Goal: Navigation & Orientation: Understand site structure

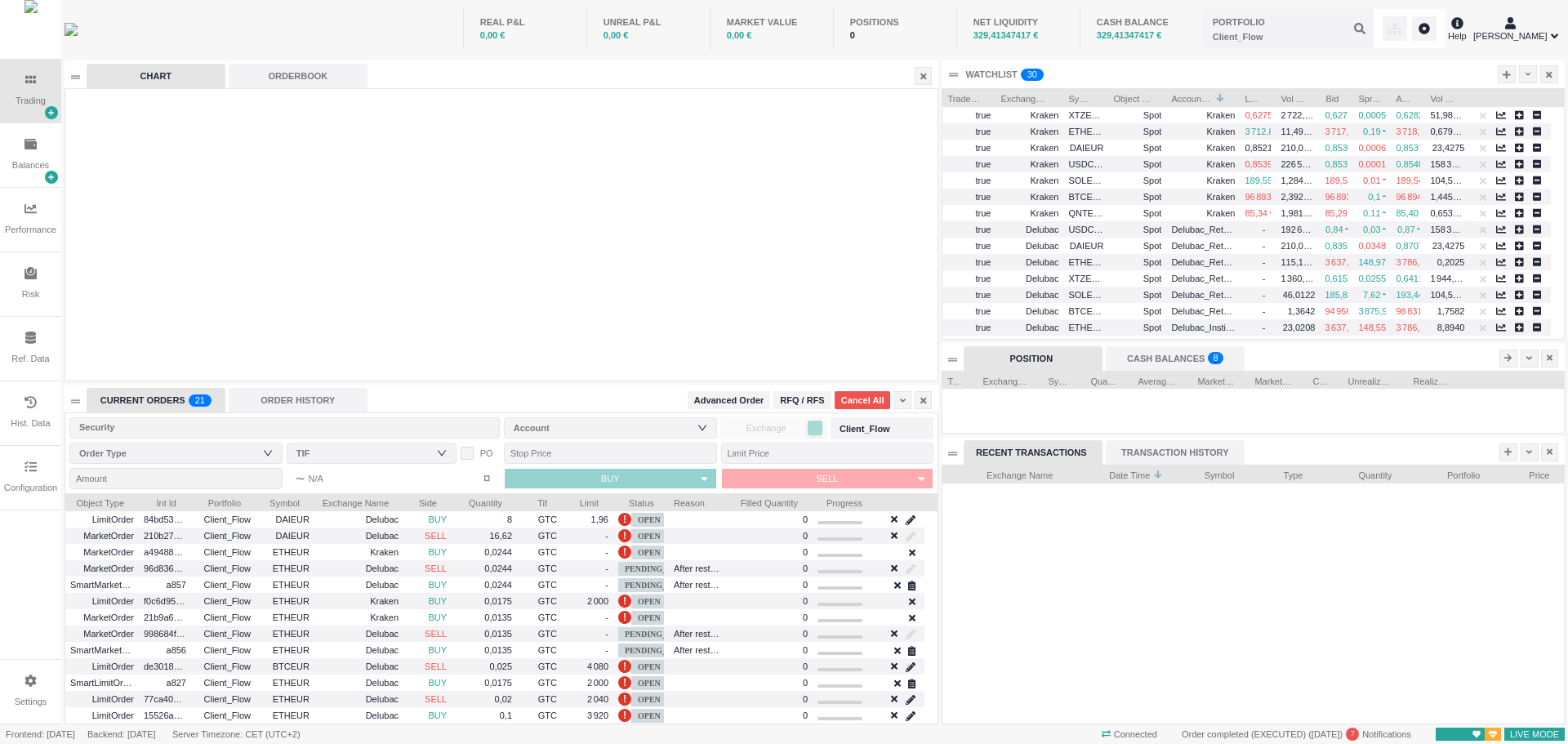
scroll to position [258, 621]
drag, startPoint x: 36, startPoint y: 291, endPoint x: 87, endPoint y: 308, distance: 53.8
click at [36, 291] on div "Risk" at bounding box center [29, 295] width 17 height 14
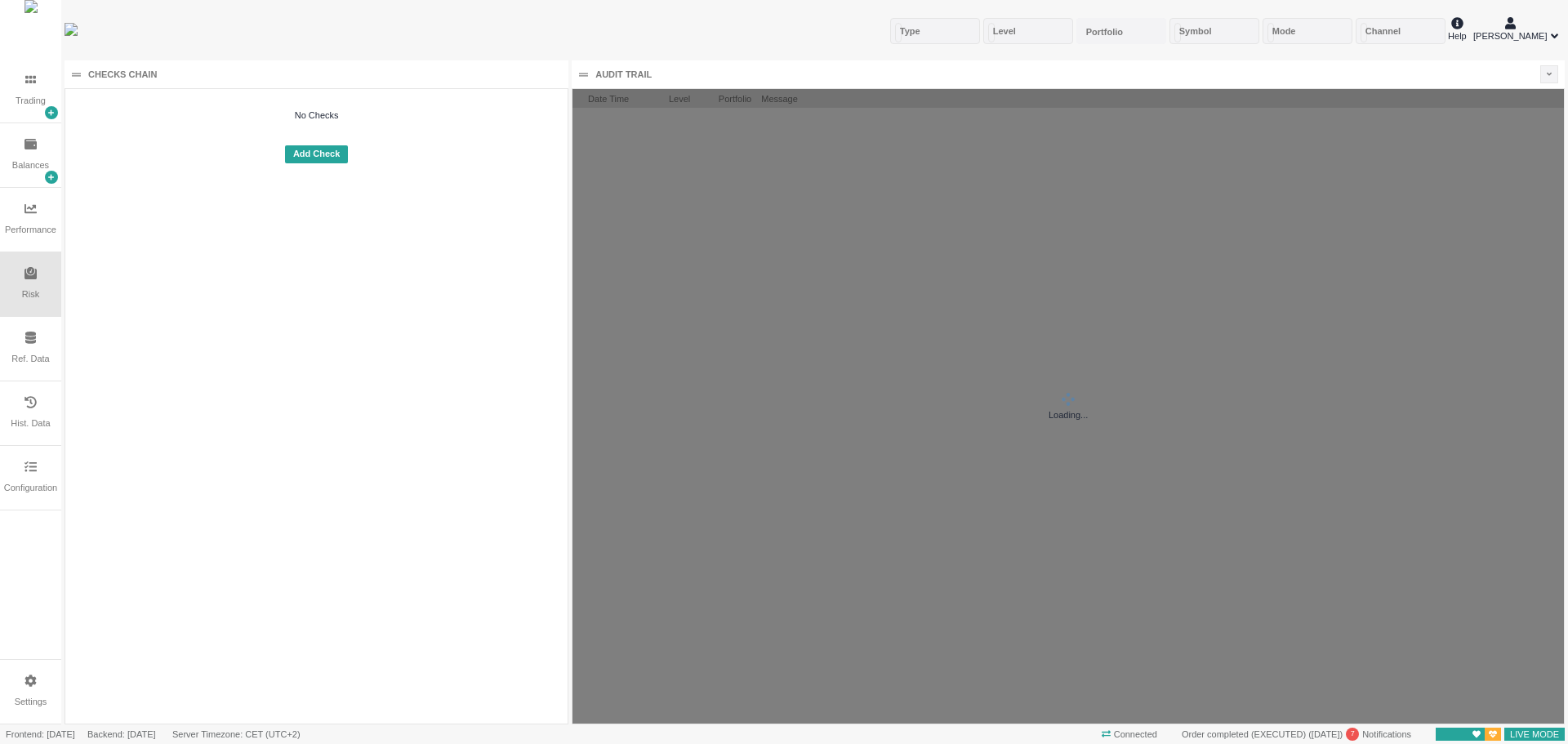
scroll to position [635, 991]
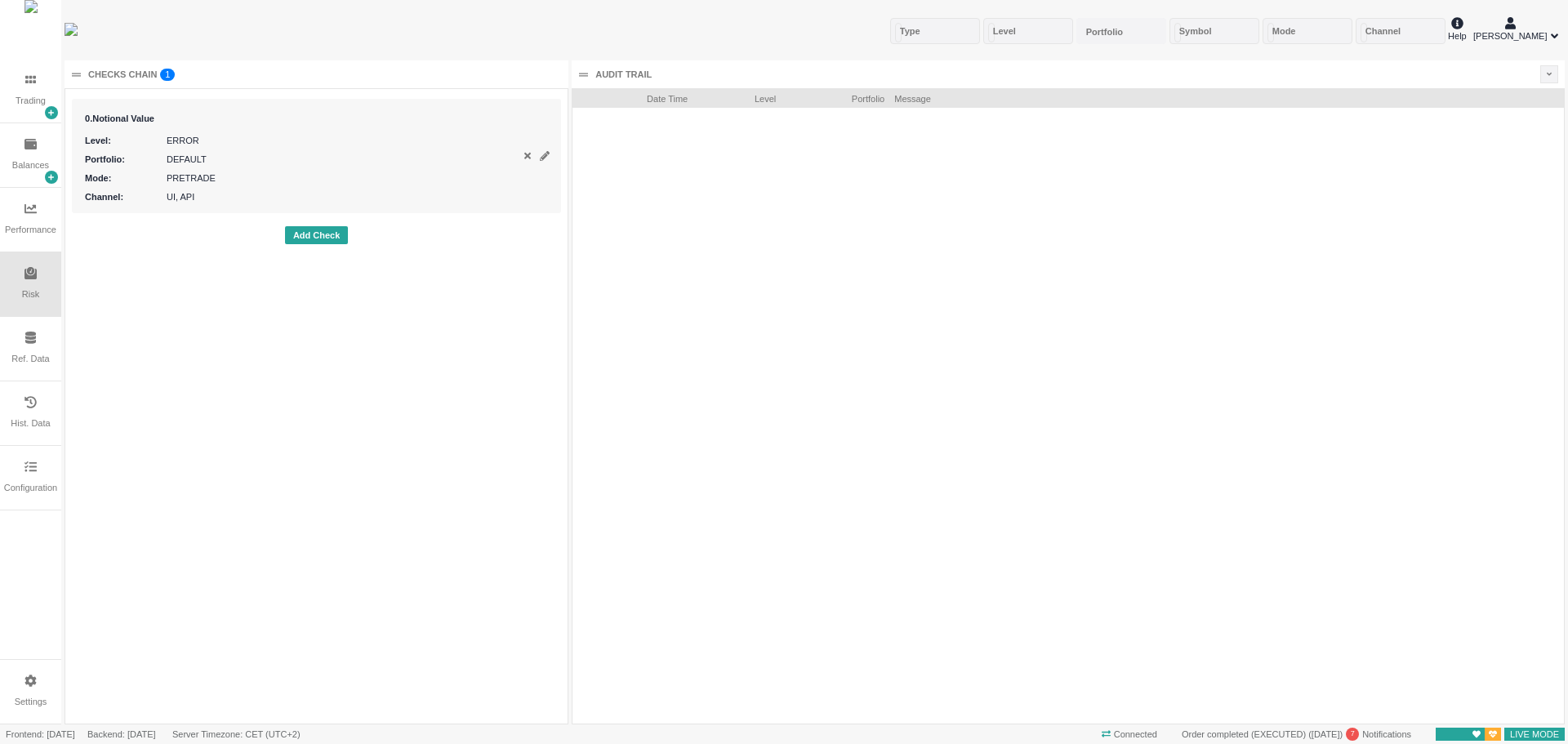
click at [12, 416] on div "Hist. Data" at bounding box center [30, 413] width 61 height 64
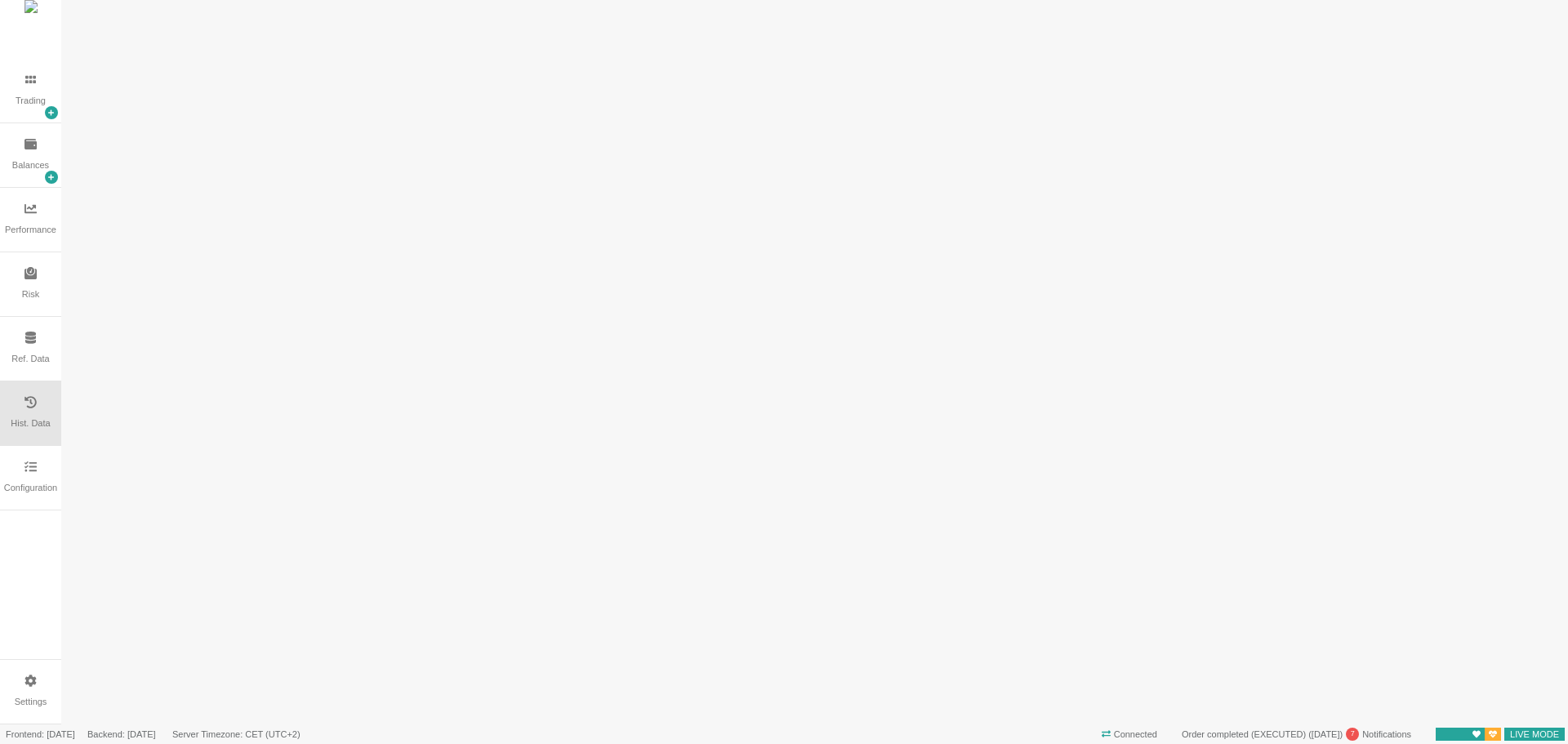
scroll to position [0, 0]
click at [22, 679] on div "Settings" at bounding box center [30, 692] width 61 height 64
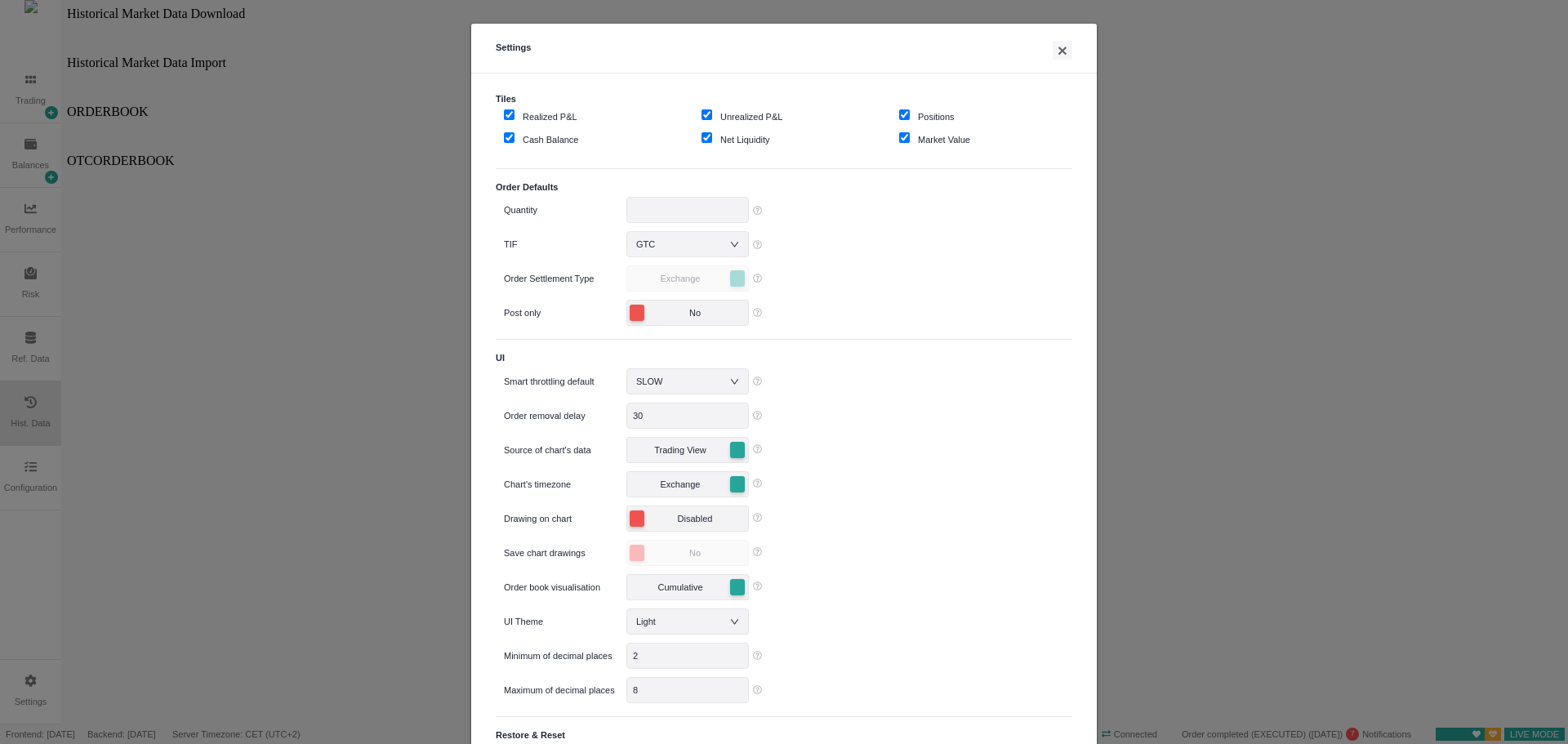
click at [38, 468] on div "Settings × Tiles Realized P&L Unrealized P&L Positions Cash Balance Net Liquidi…" at bounding box center [784, 372] width 1568 height 744
click at [37, 467] on div "Settings × Tiles Realized P&L Unrealized P&L Positions Cash Balance Net Liquidi…" at bounding box center [784, 372] width 1568 height 744
click at [1057, 52] on button "×" at bounding box center [1063, 50] width 20 height 19
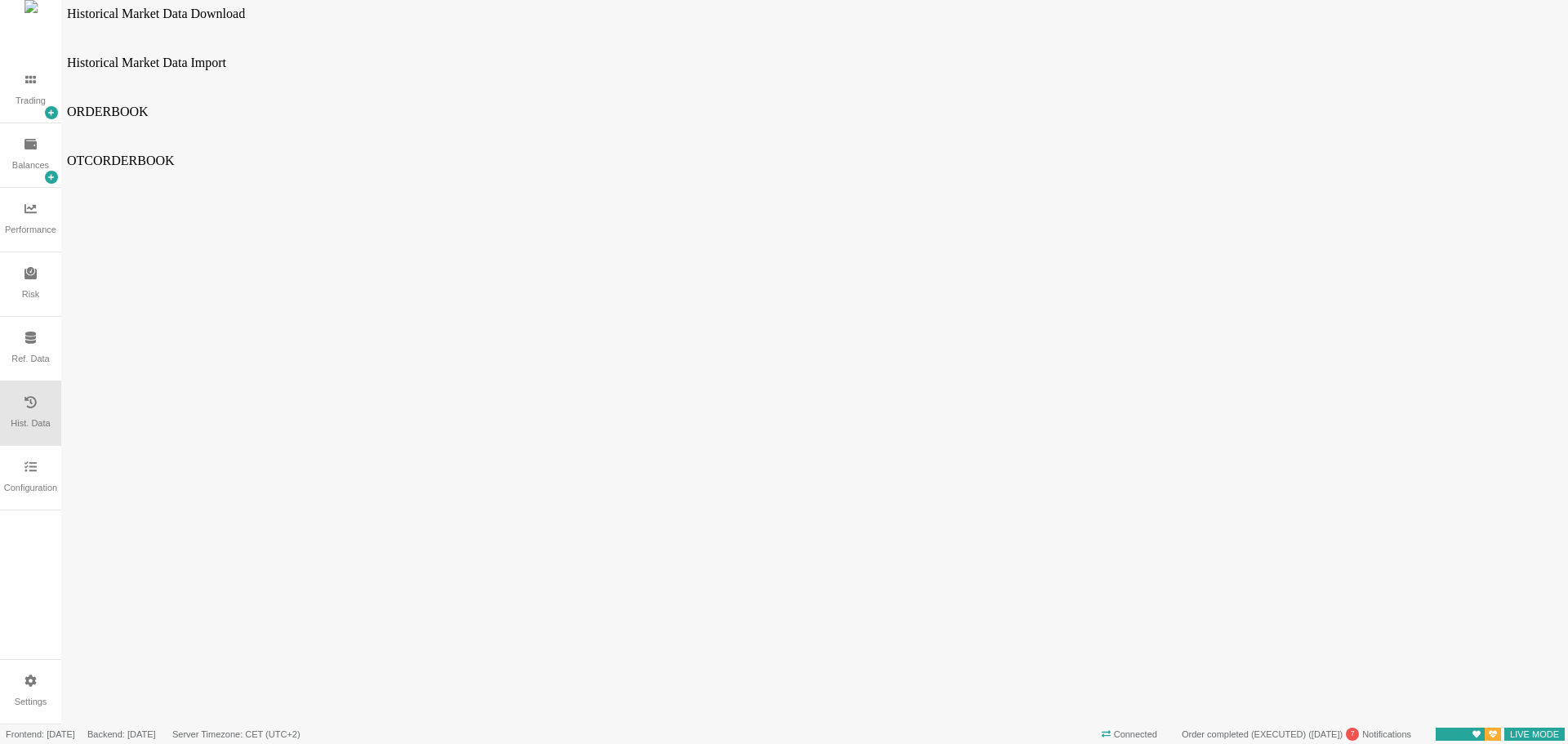
click at [40, 476] on div "Configuration" at bounding box center [30, 478] width 61 height 64
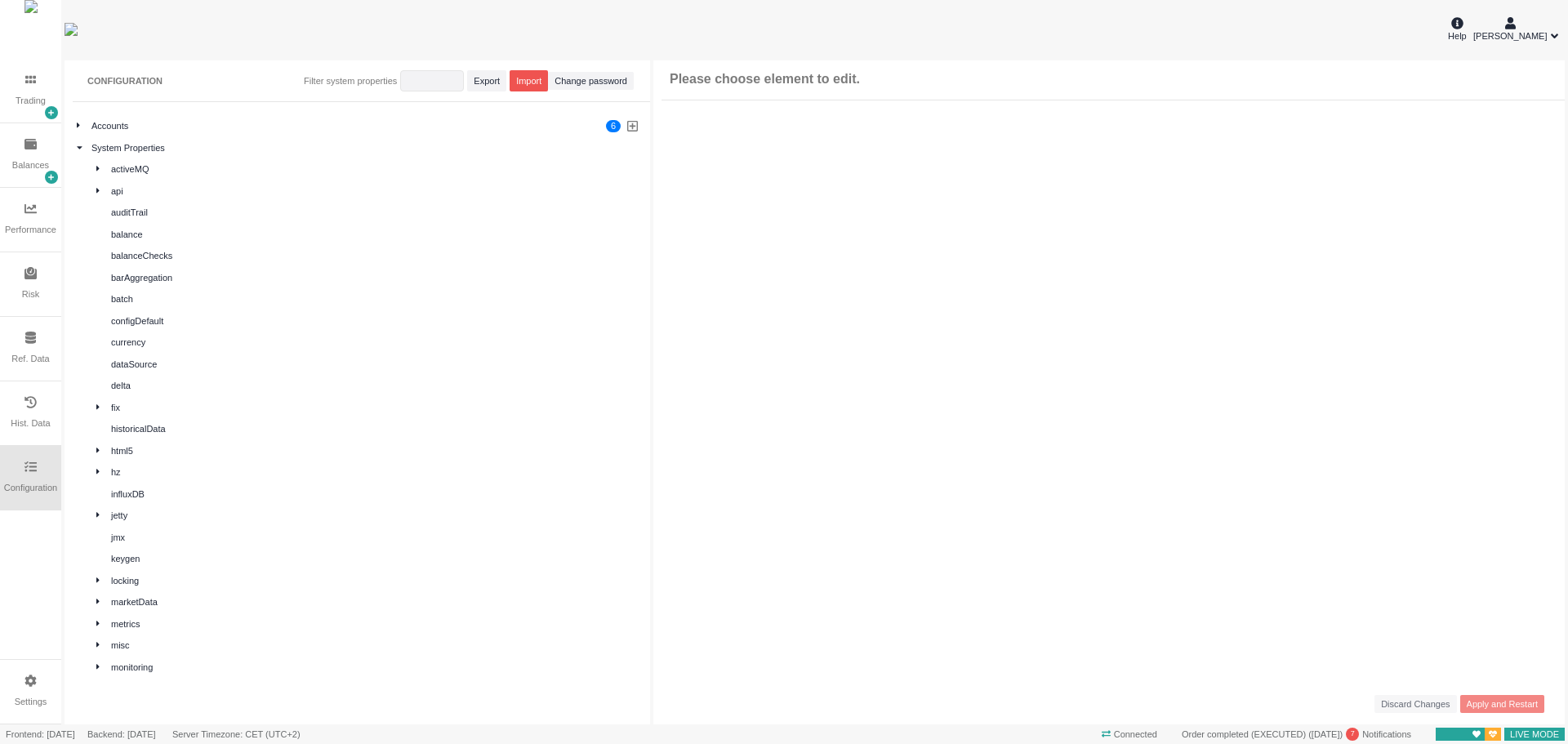
click at [42, 348] on div "Ref. Data" at bounding box center [30, 349] width 61 height 64
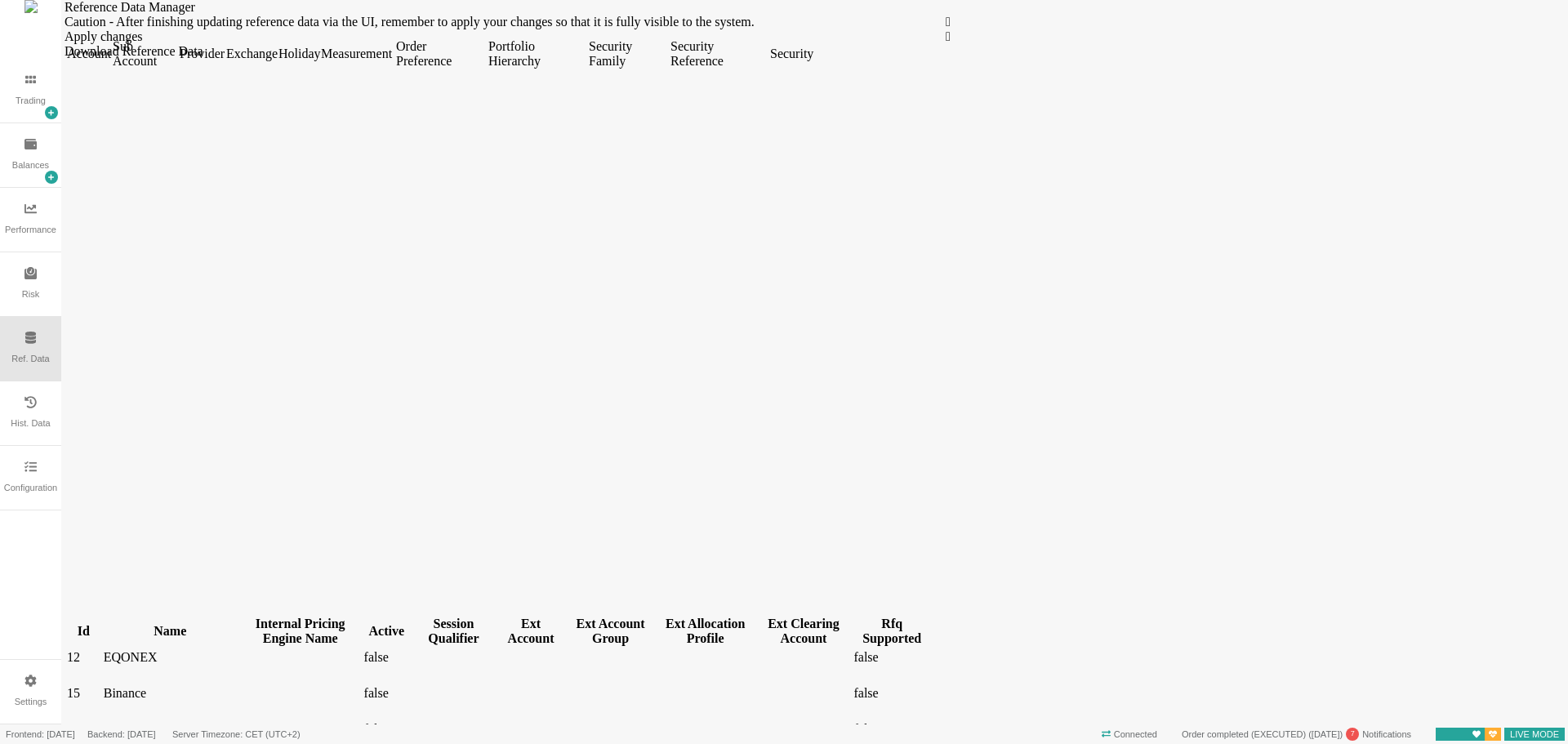
click at [586, 69] on div "Portfolio Hierarchy" at bounding box center [536, 54] width 97 height 29
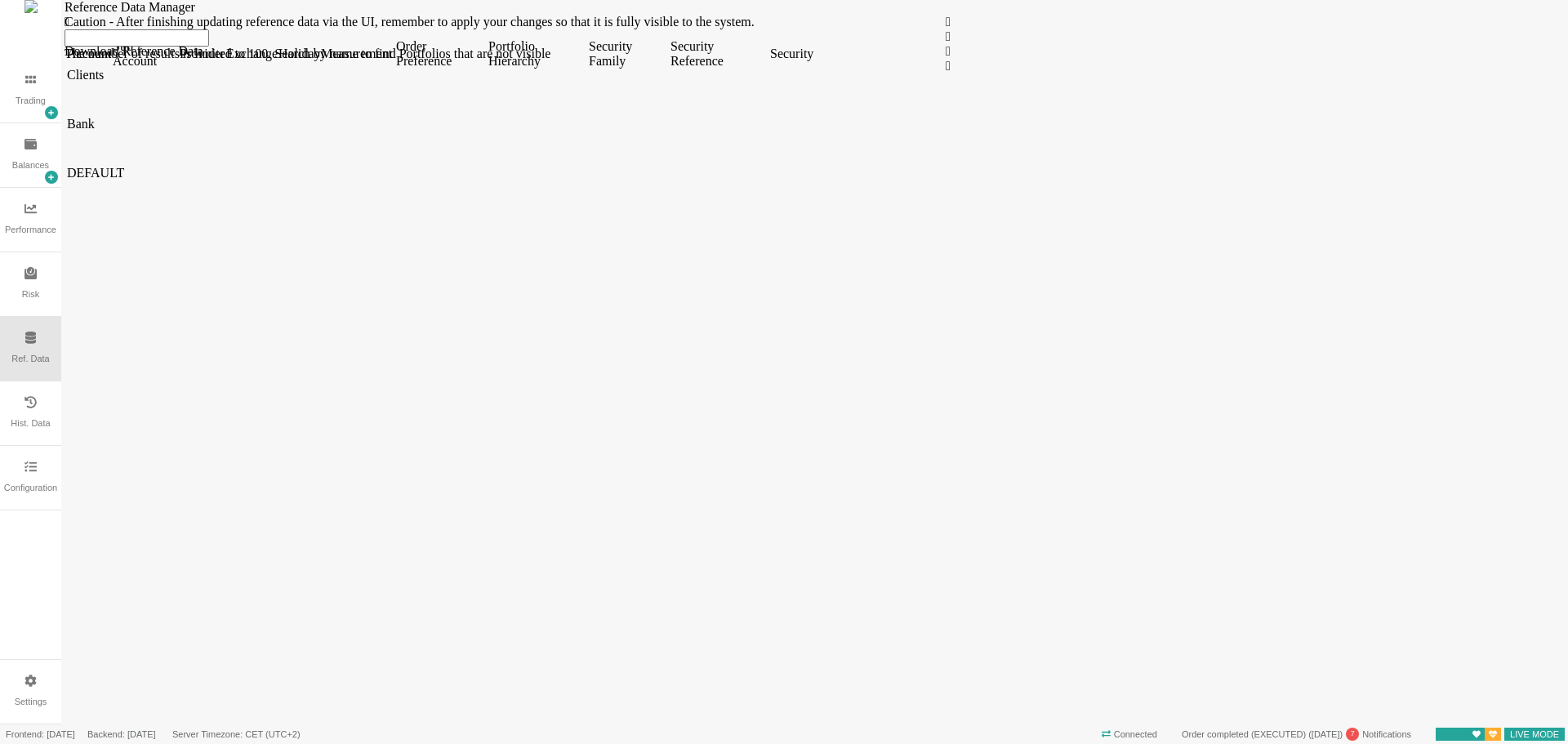
click at [67, 68] on span at bounding box center [67, 68] width 0 height 0
click at [67, 646] on span at bounding box center [67, 646] width 0 height 0
click at [67, 117] on span at bounding box center [67, 117] width 0 height 0
